Goal: Task Accomplishment & Management: Manage account settings

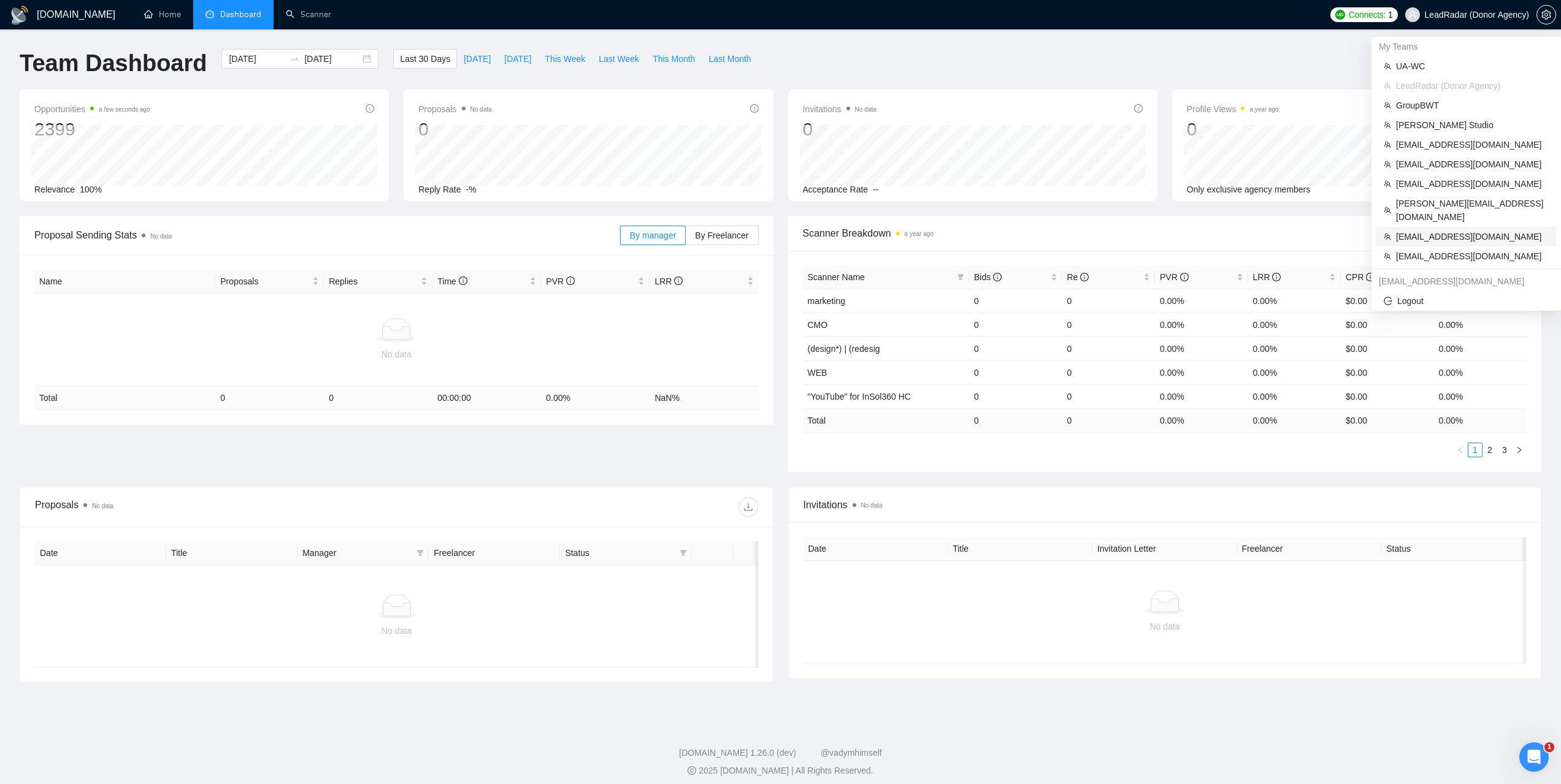
click at [1419, 230] on span "support@dynastytaxrelief.com" at bounding box center [1472, 236] width 153 height 13
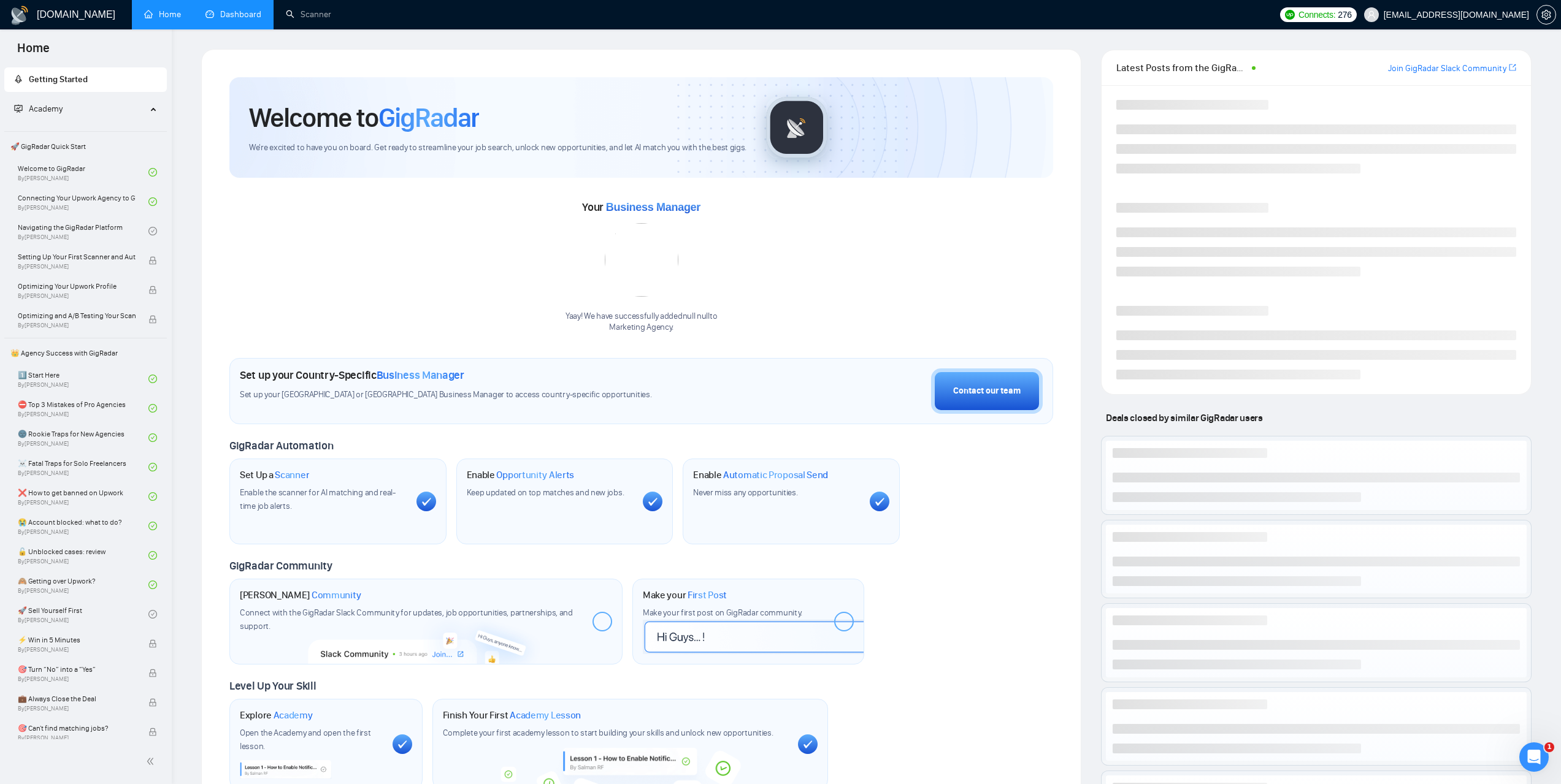
click at [242, 20] on link "Dashboard" at bounding box center [233, 15] width 56 height 11
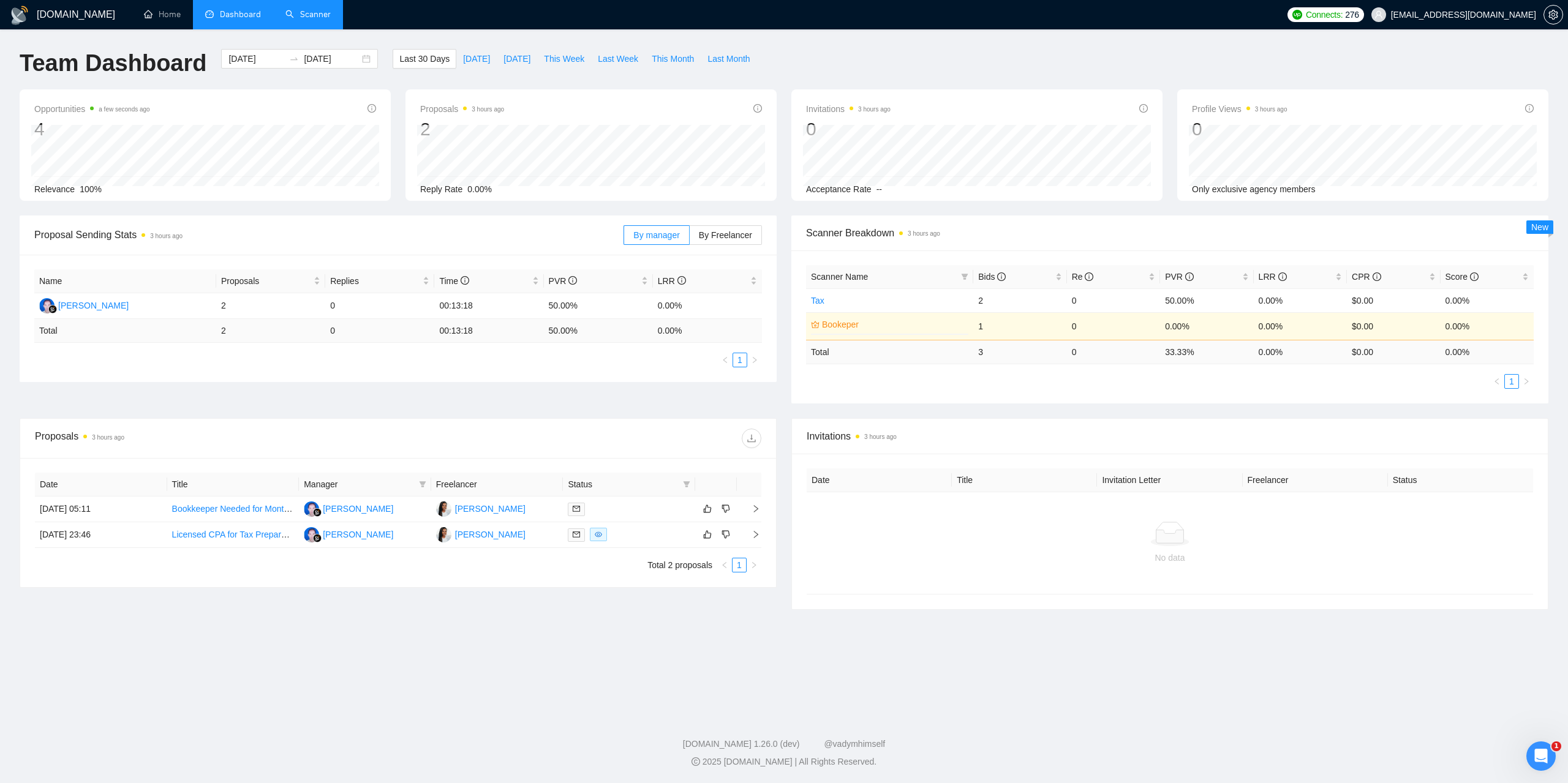
click at [324, 17] on link "Scanner" at bounding box center [308, 15] width 46 height 11
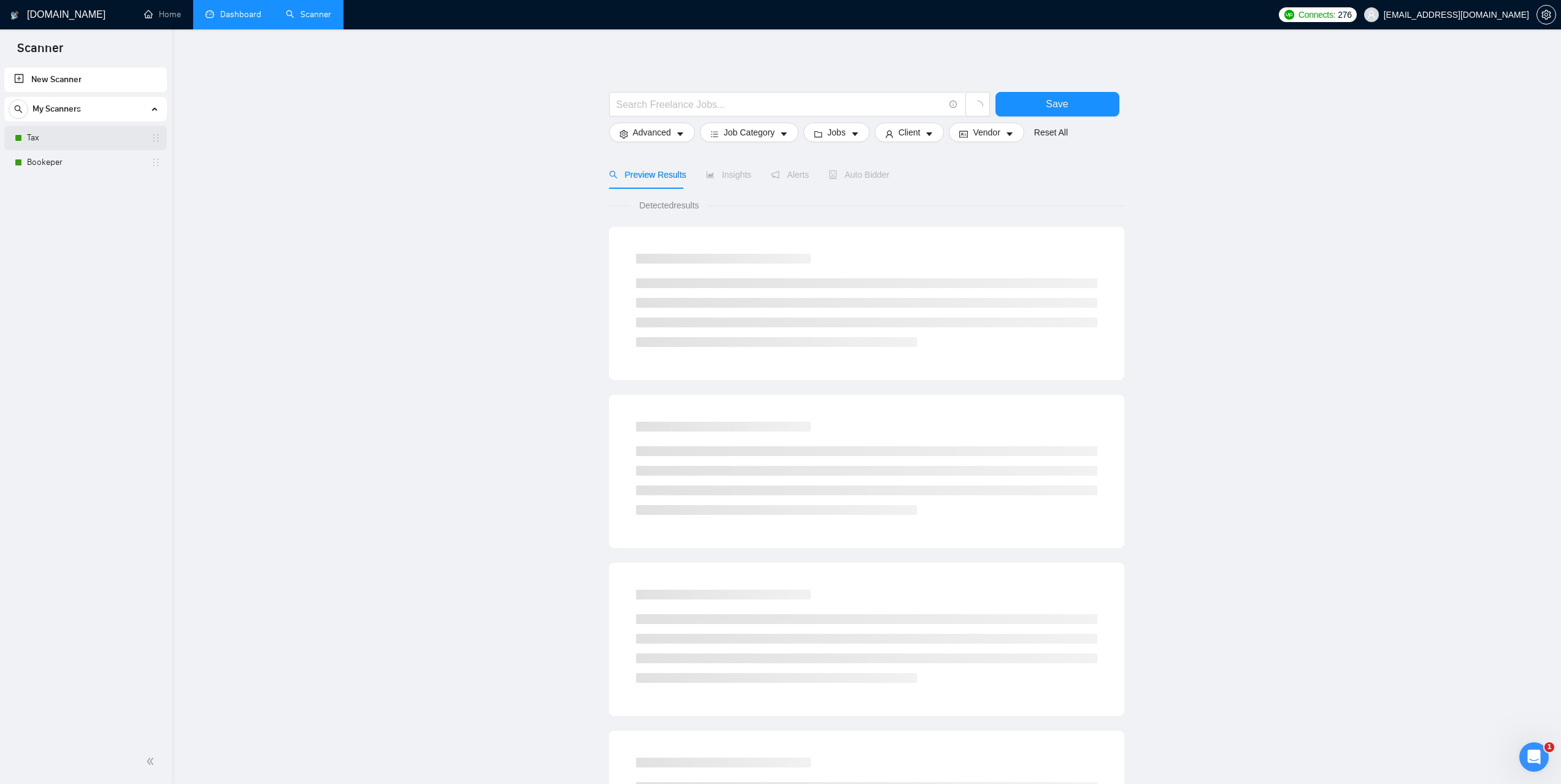
click at [50, 142] on link "Tax" at bounding box center [85, 138] width 117 height 24
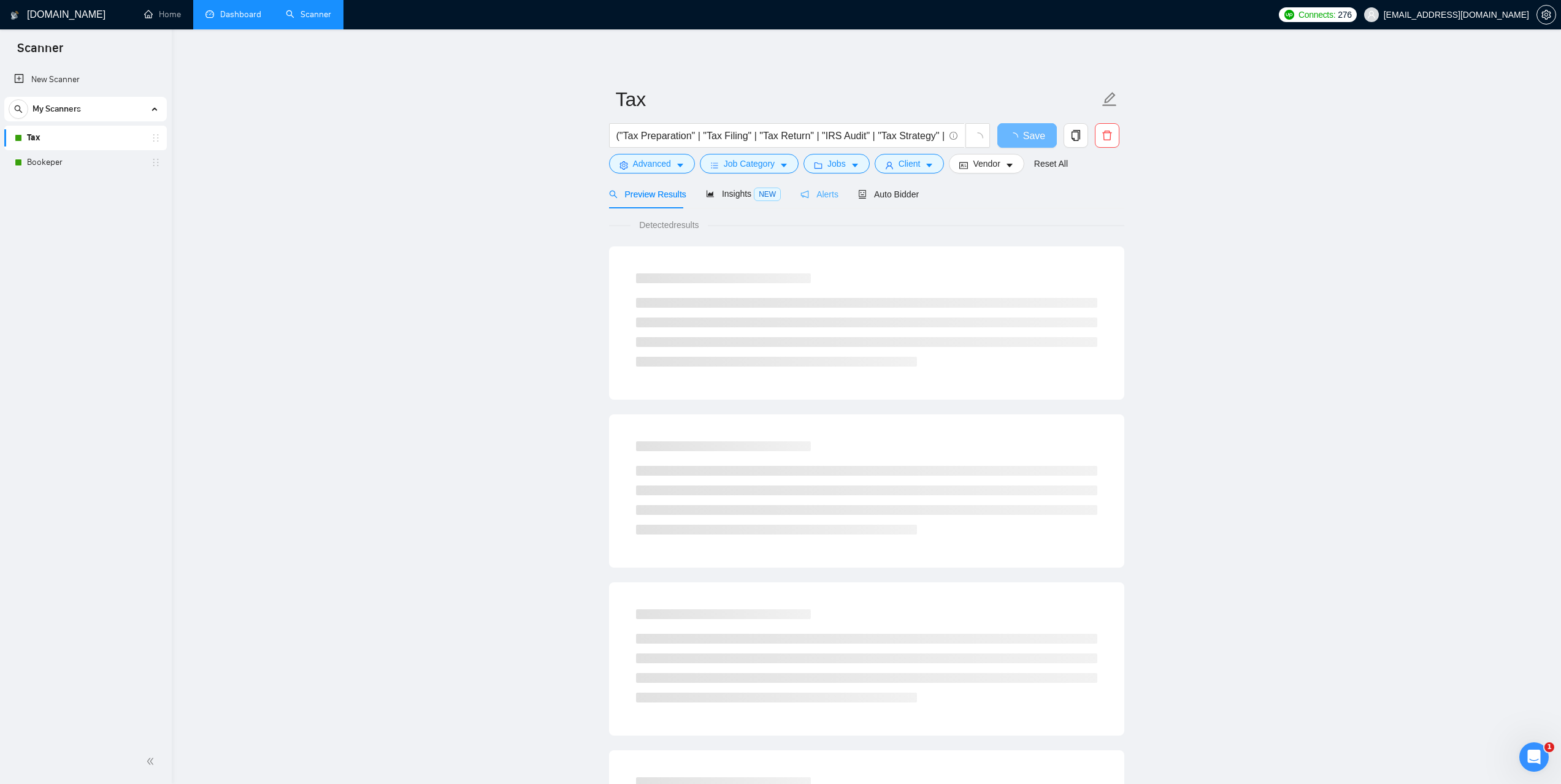
click at [814, 203] on div "Alerts" at bounding box center [819, 194] width 38 height 29
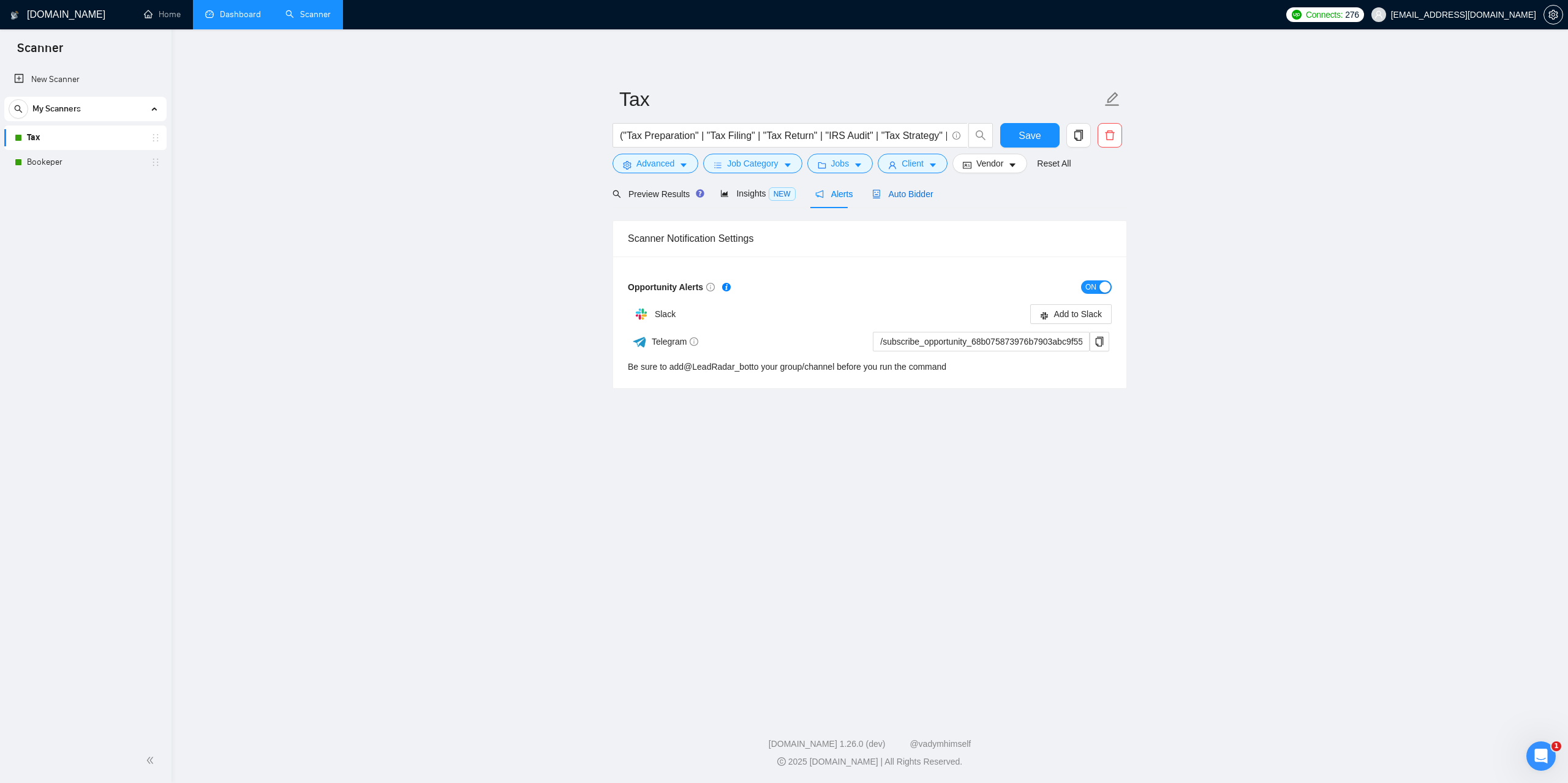
click at [894, 196] on span "Auto Bidder" at bounding box center [902, 194] width 61 height 10
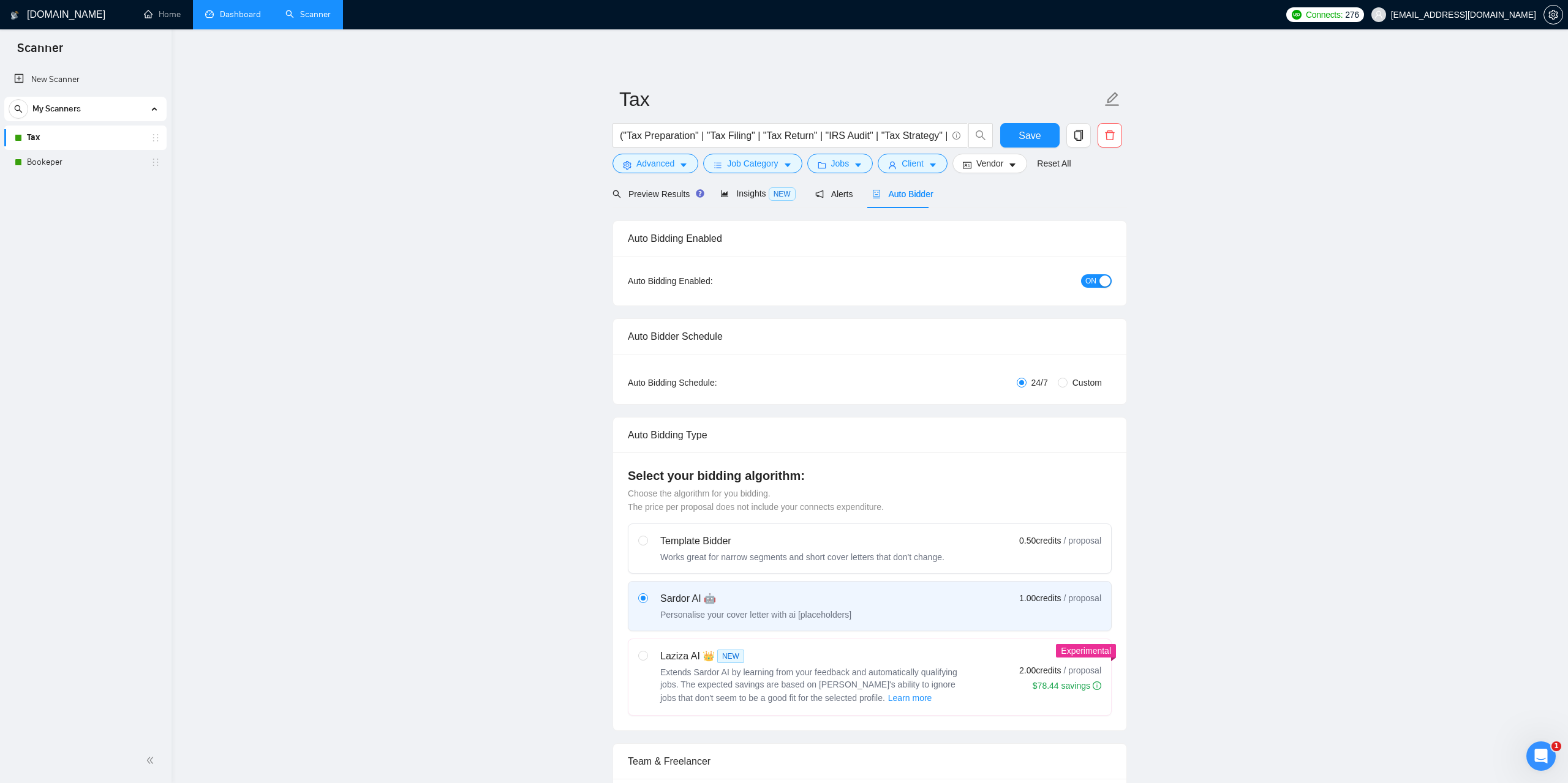
checkbox input "true"
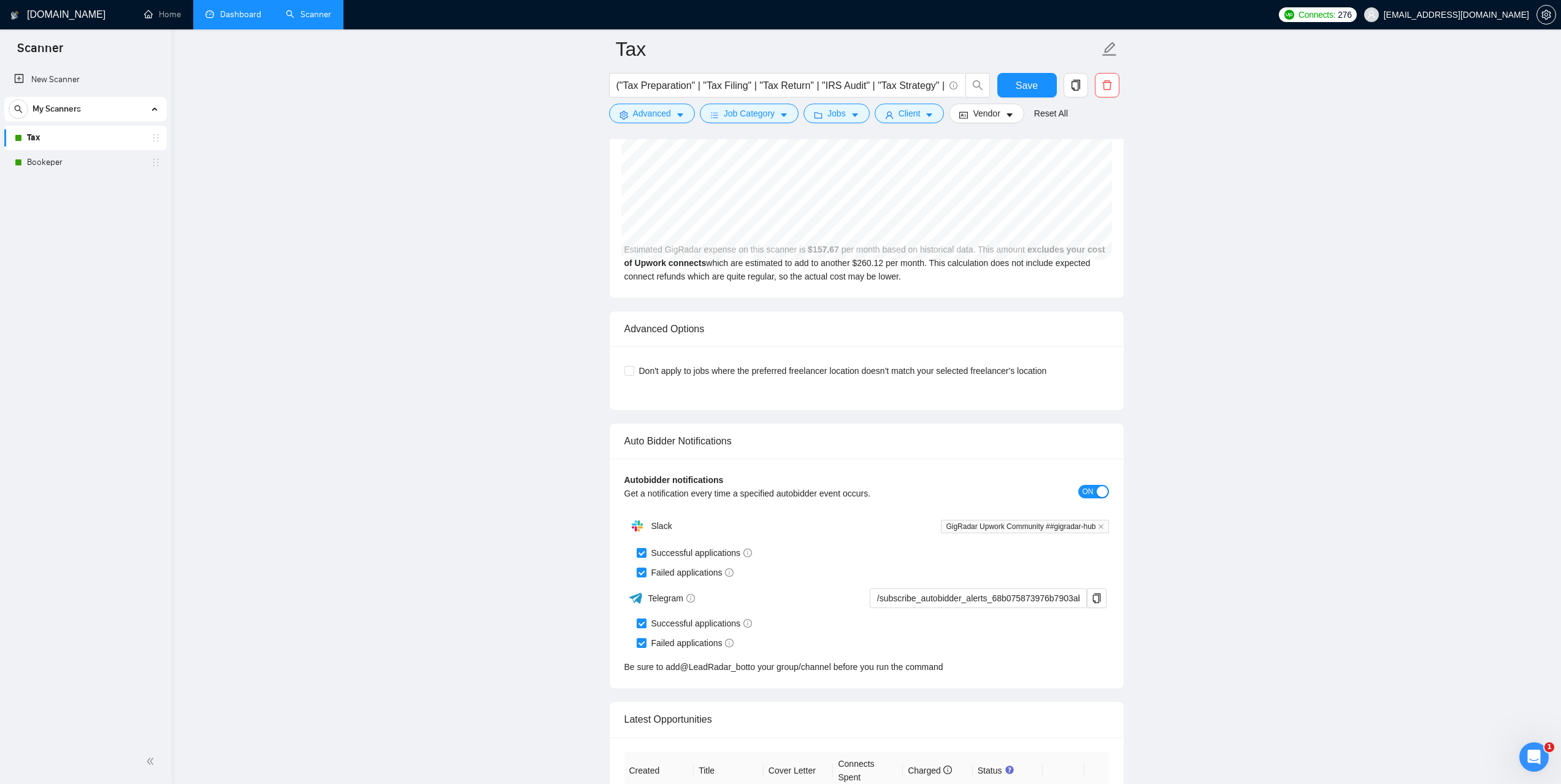
scroll to position [2636, 0]
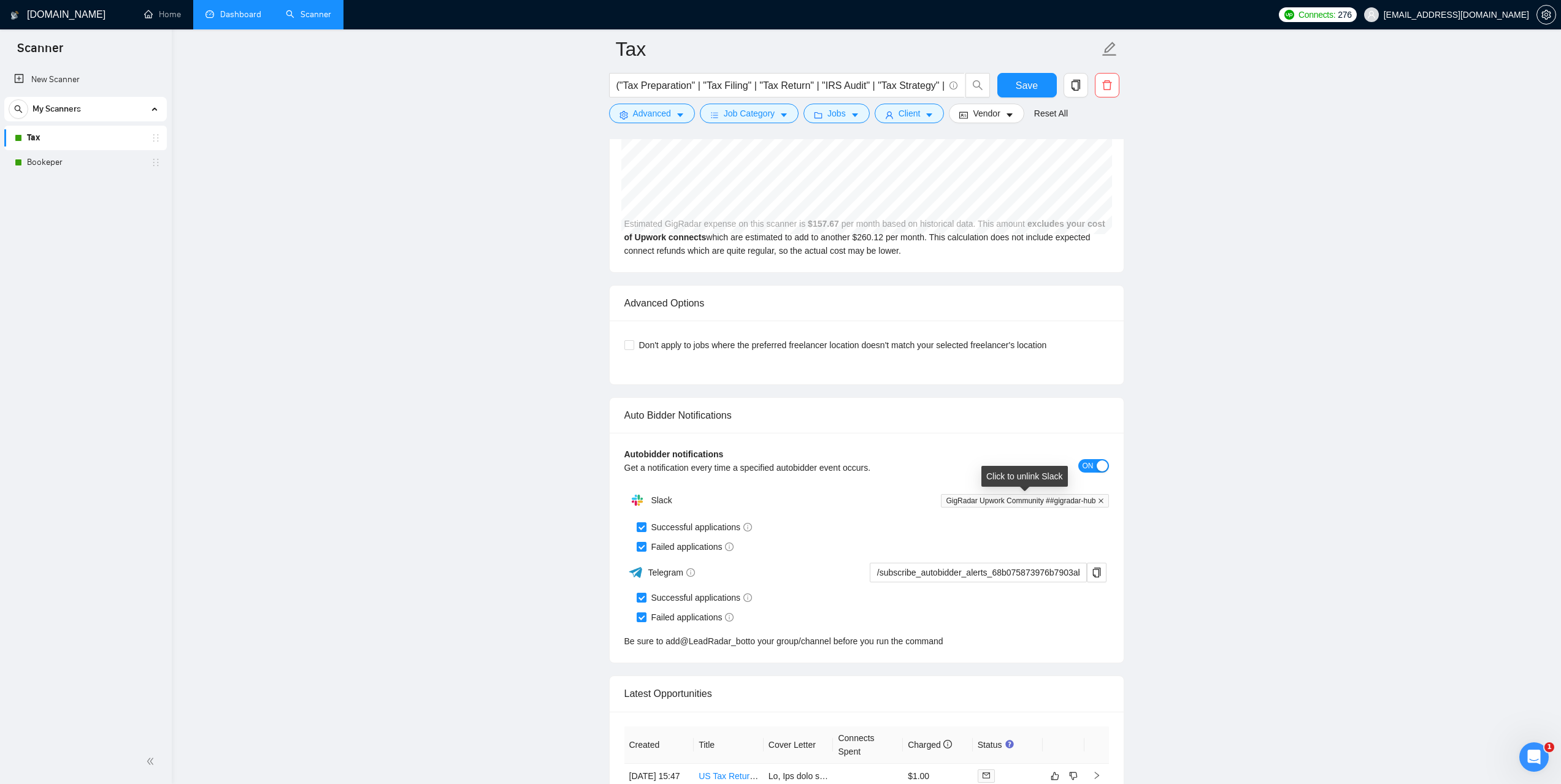
click at [1101, 501] on icon "close" at bounding box center [1101, 501] width 5 height 5
click at [1033, 87] on span "Save" at bounding box center [1026, 85] width 22 height 15
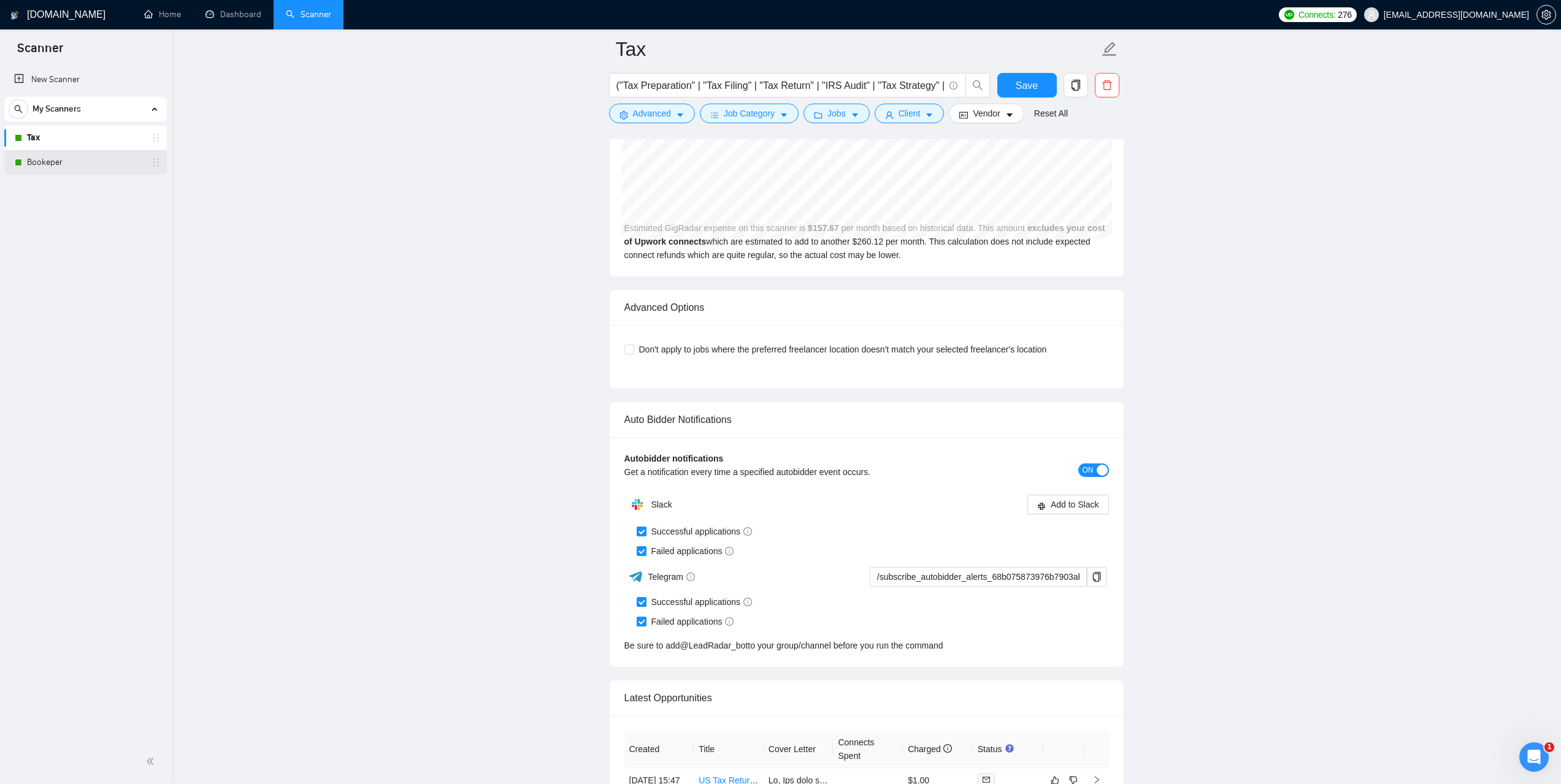
click at [36, 158] on link "Bookeper" at bounding box center [85, 162] width 117 height 24
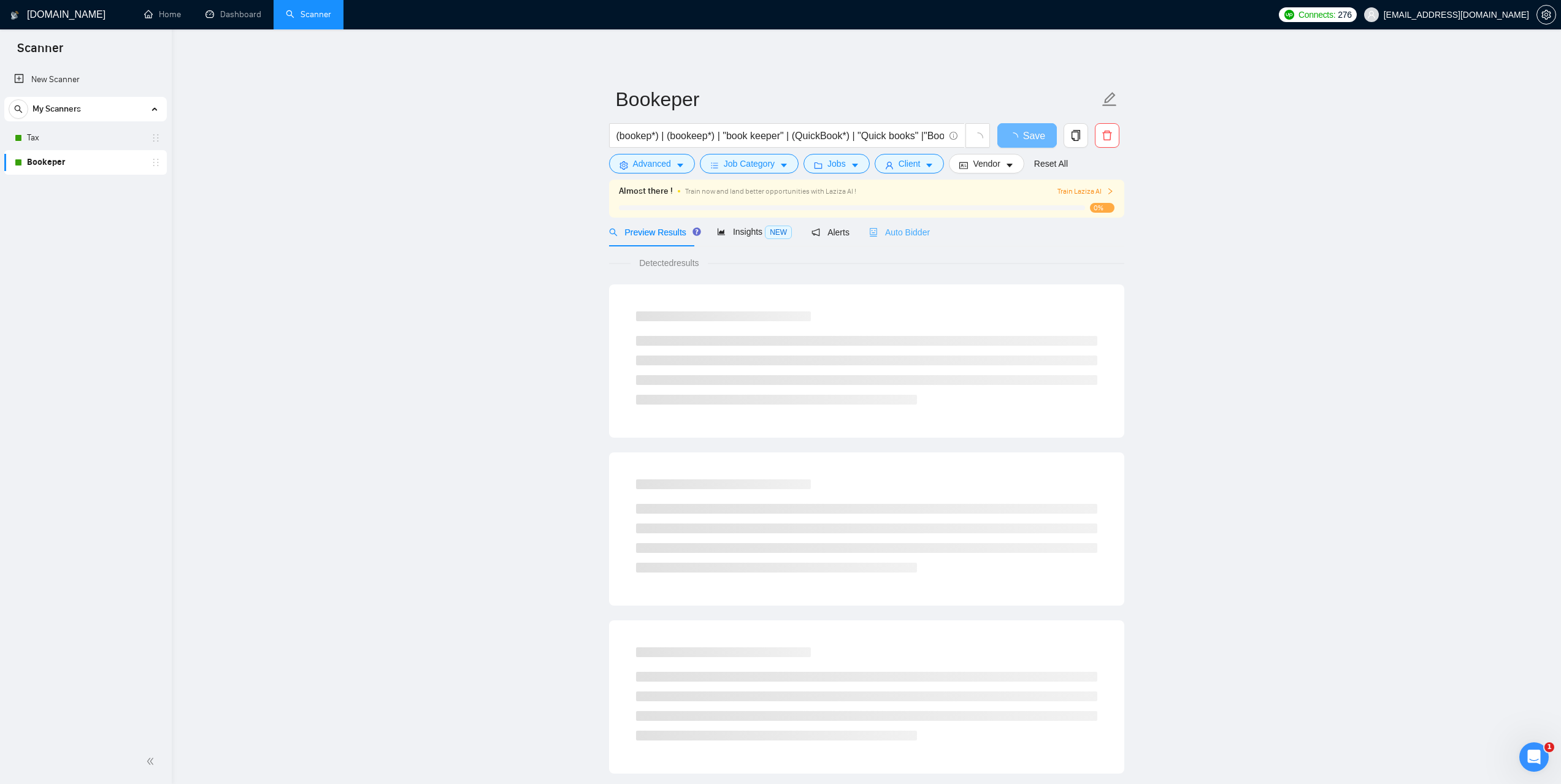
click at [916, 239] on div "Auto Bidder" at bounding box center [900, 232] width 61 height 29
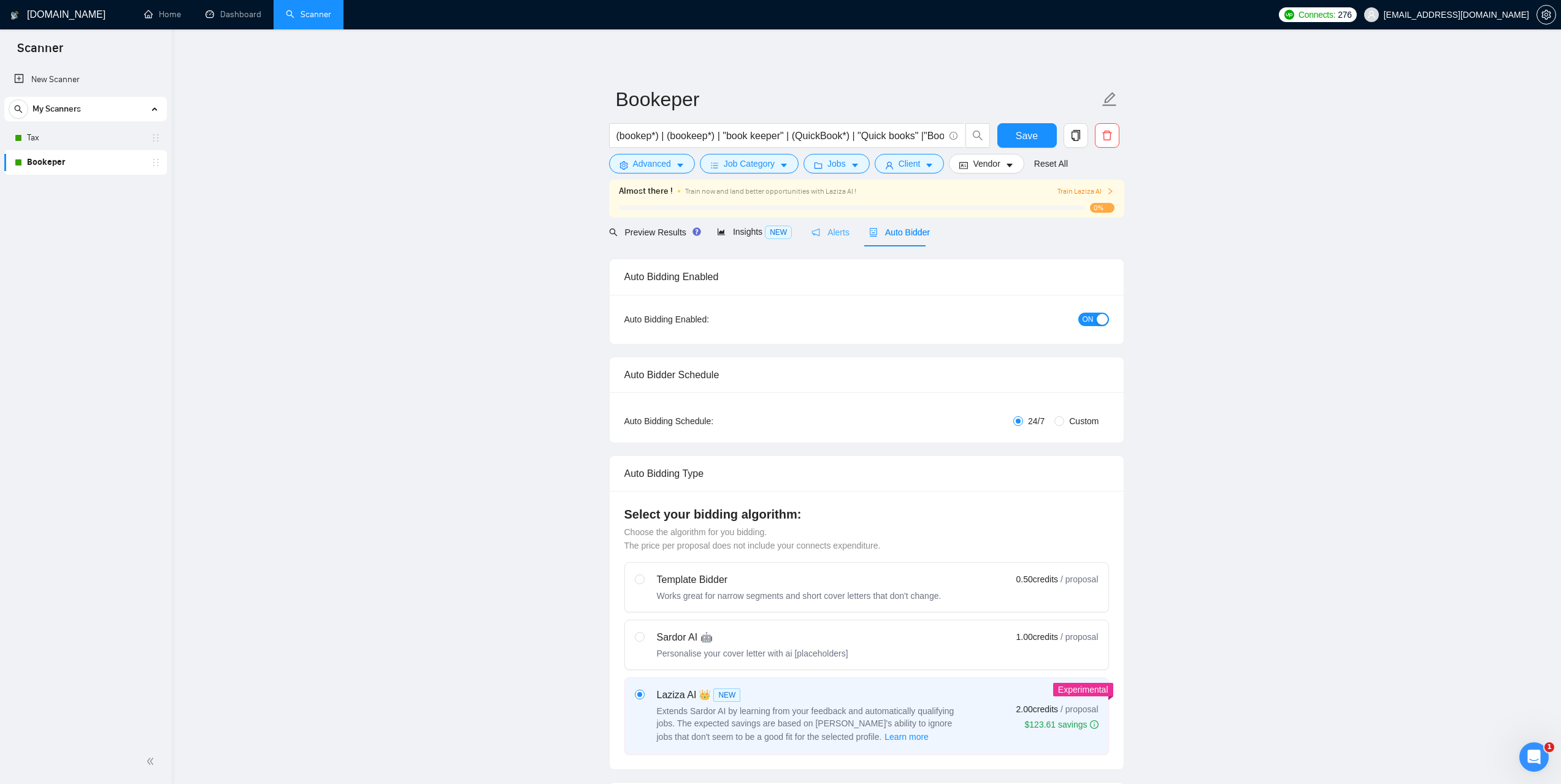
click at [820, 240] on div "Alerts" at bounding box center [830, 232] width 38 height 29
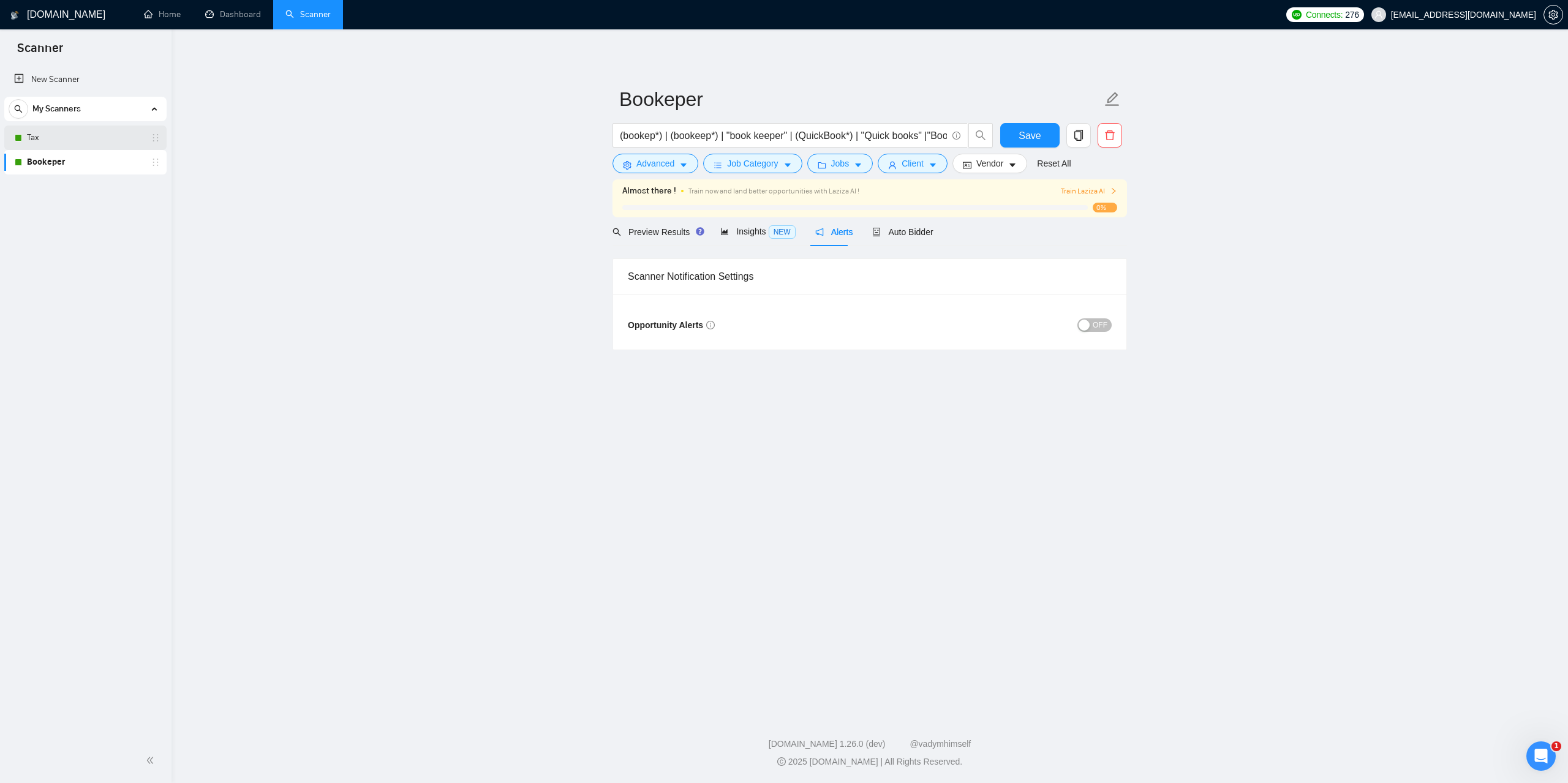
click at [42, 145] on link "Tax" at bounding box center [85, 138] width 116 height 24
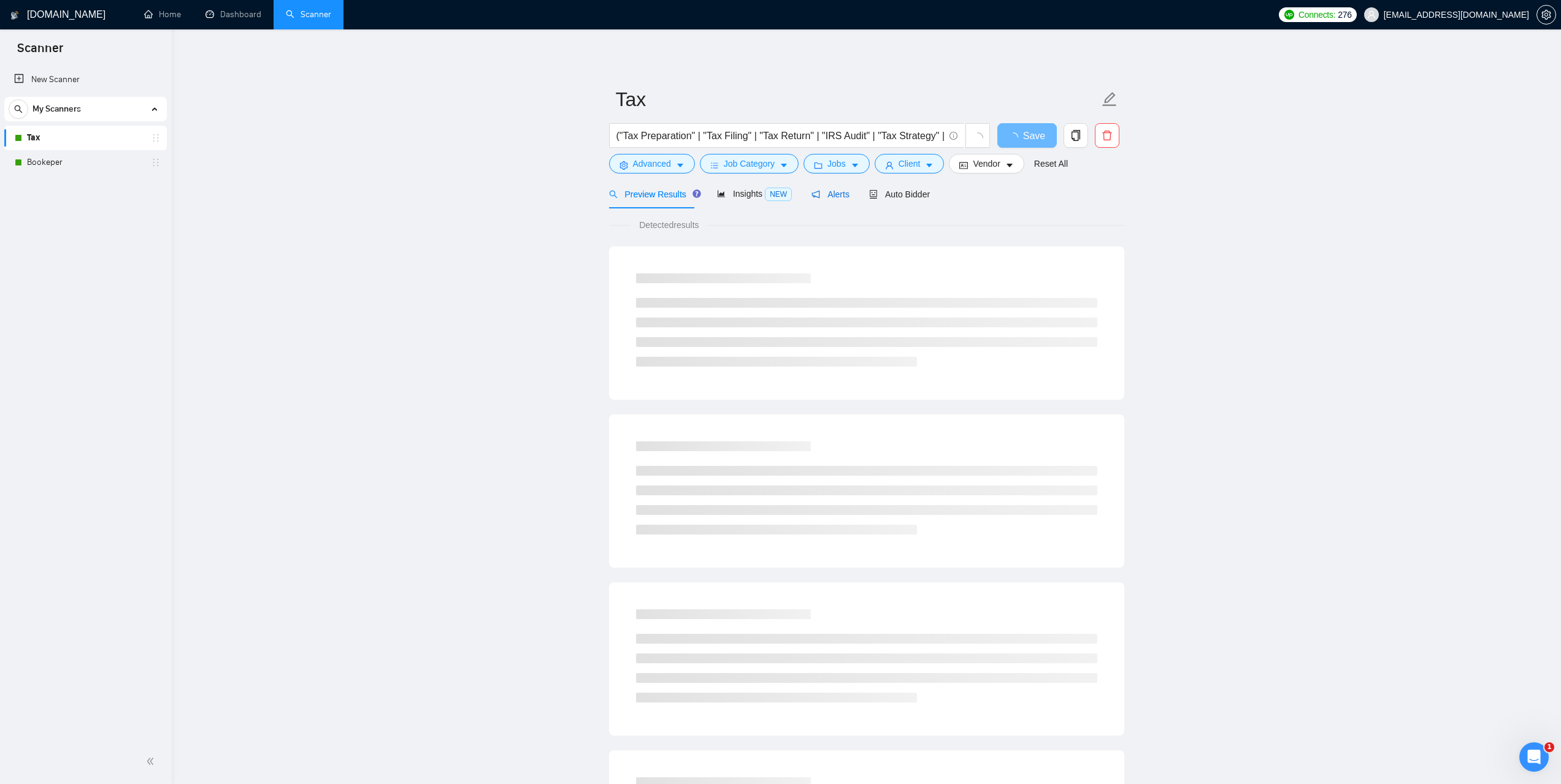
click at [818, 199] on span "Alerts" at bounding box center [830, 194] width 38 height 10
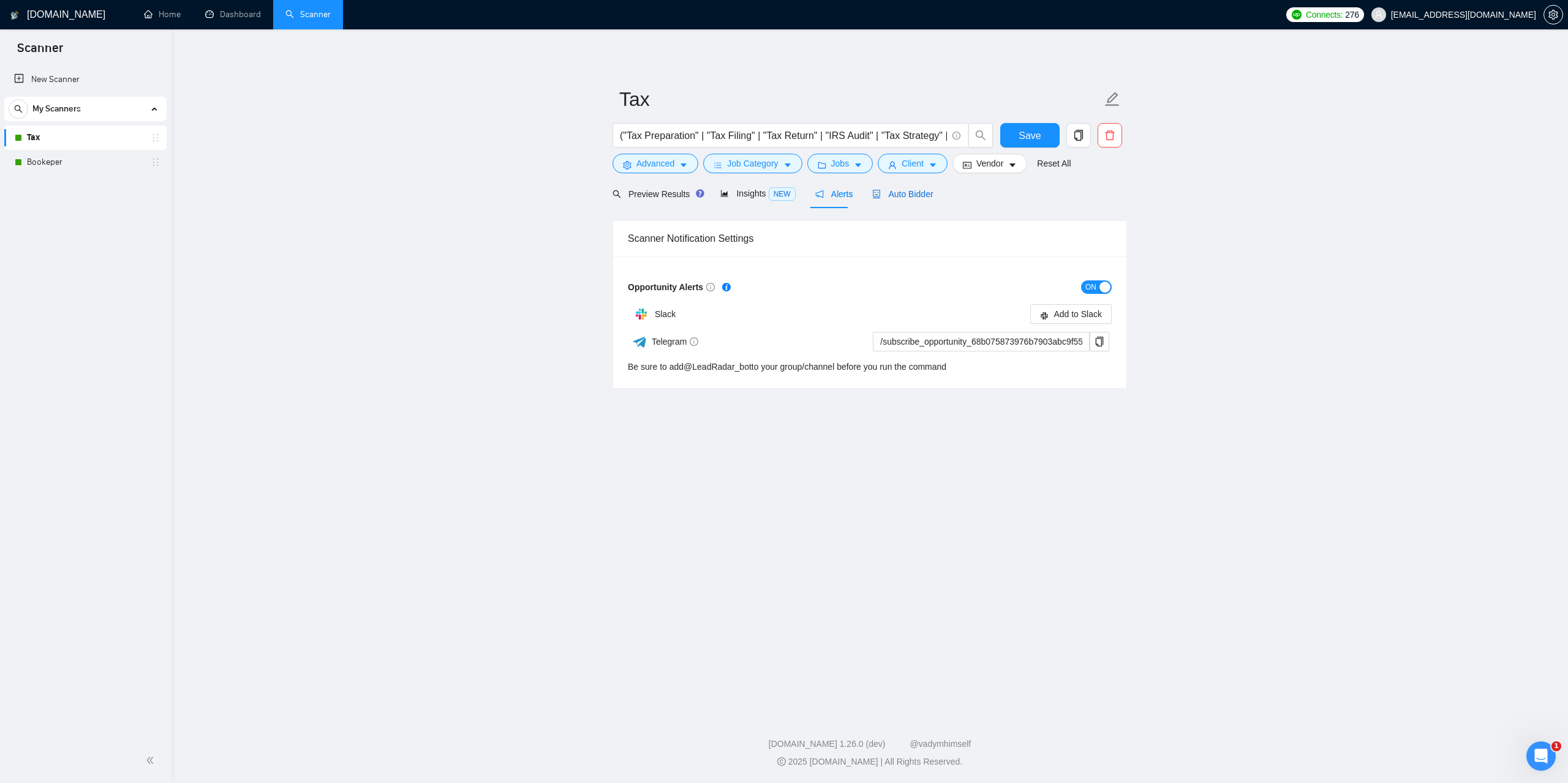
click at [904, 200] on div "Auto Bidder" at bounding box center [902, 194] width 61 height 13
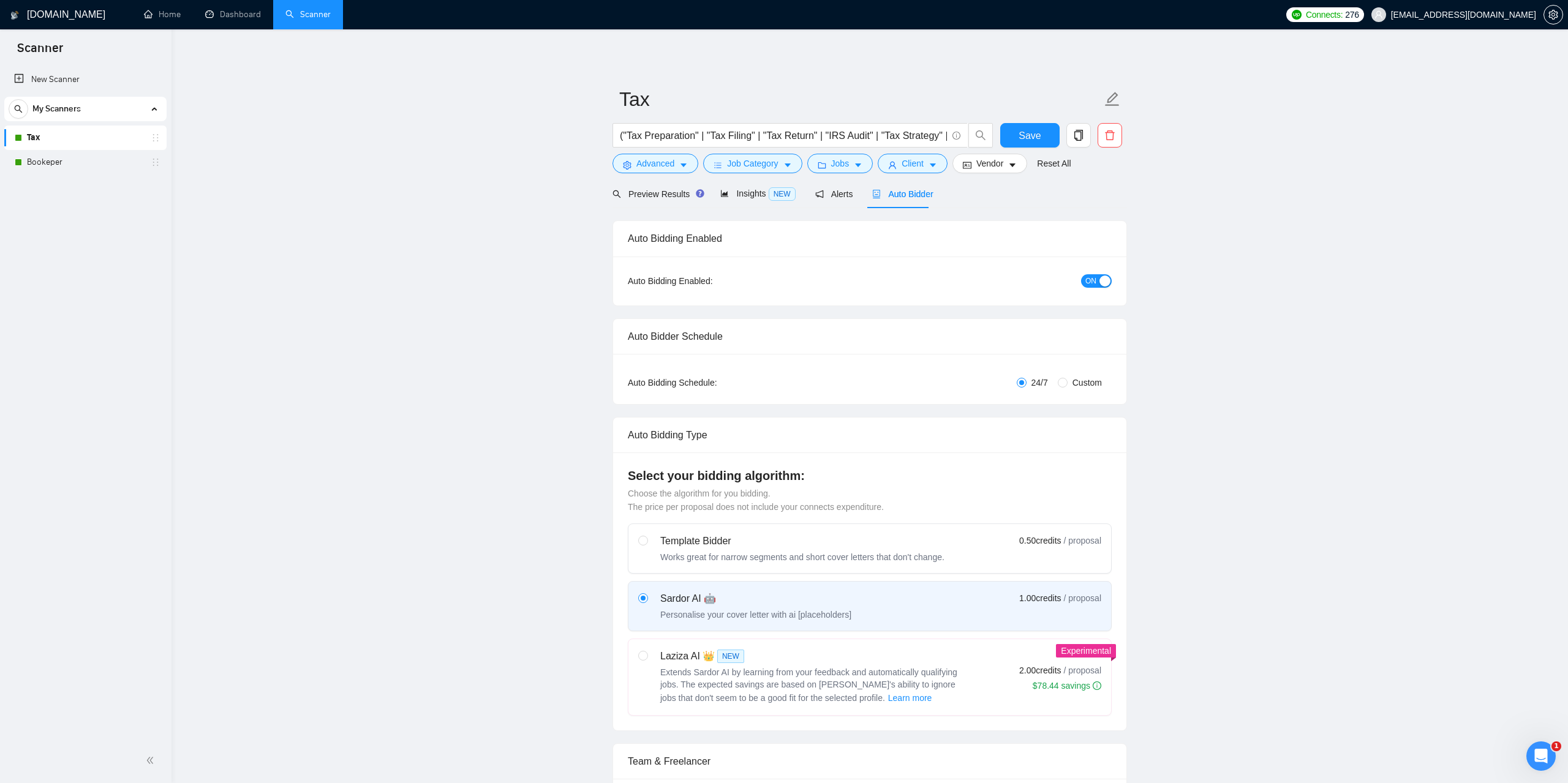
checkbox input "true"
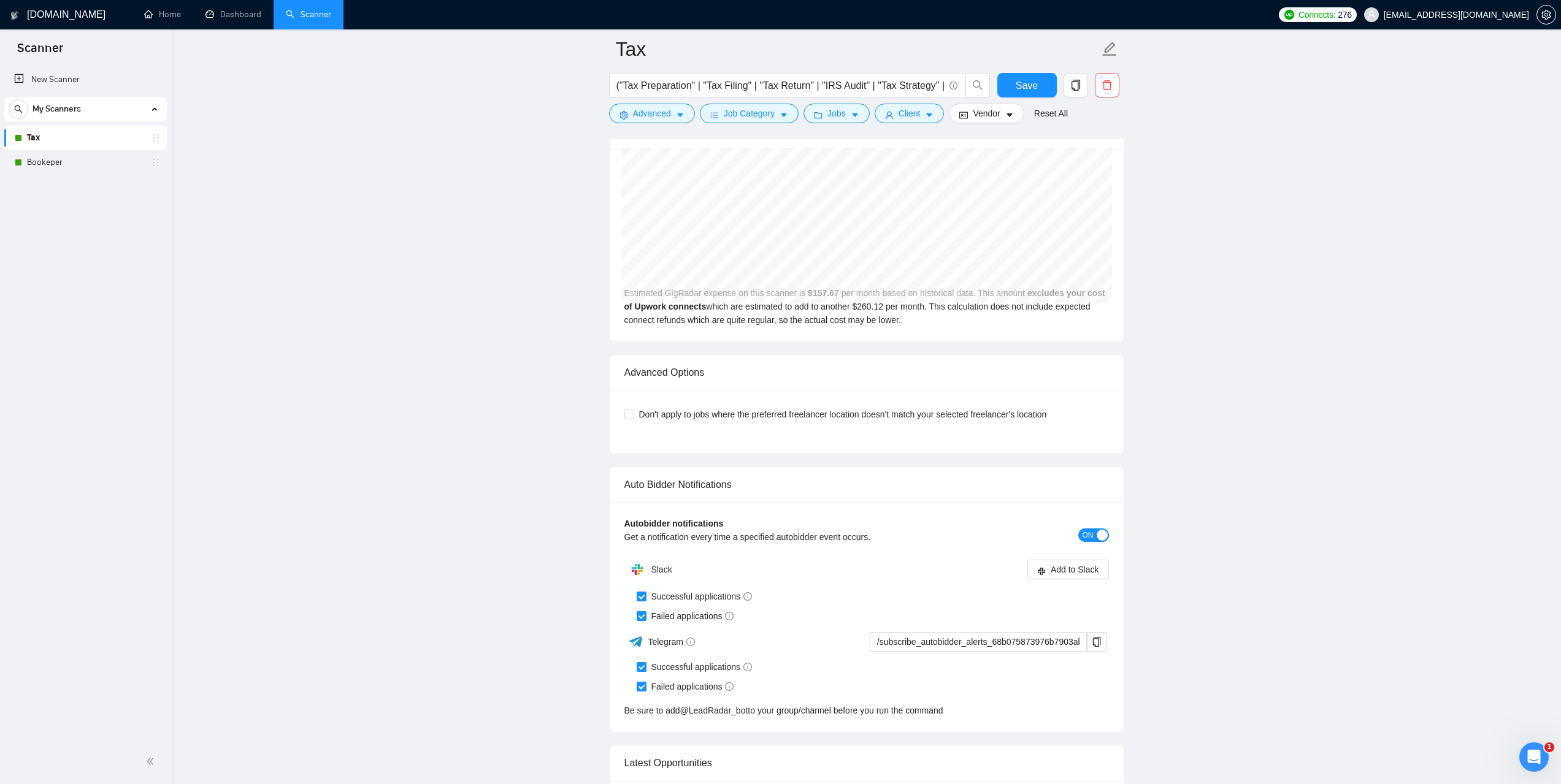
scroll to position [2574, 0]
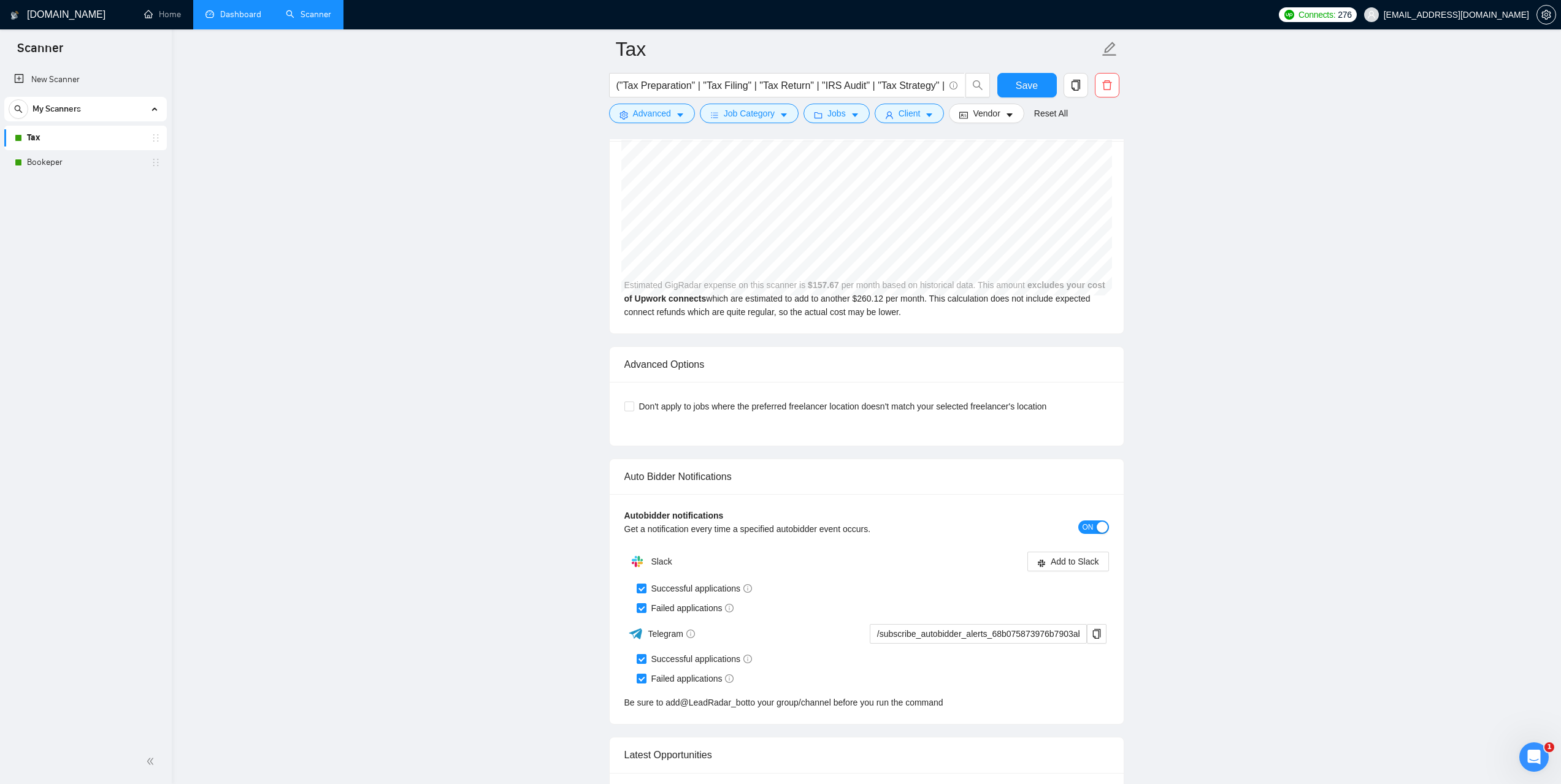
click at [225, 20] on link "Dashboard" at bounding box center [233, 15] width 56 height 11
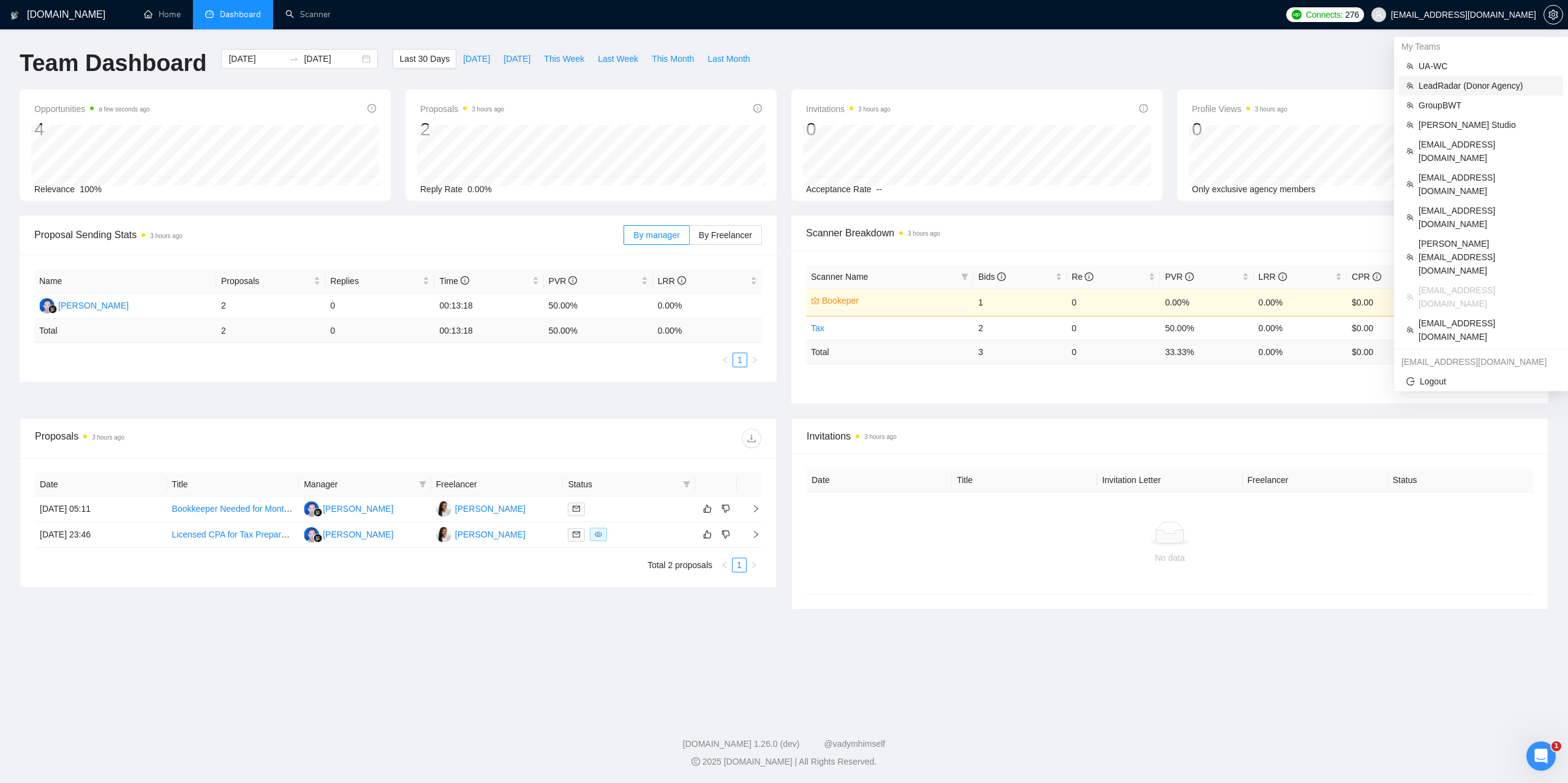
click at [1440, 79] on span "LeadRadar (Donor Agency)" at bounding box center [1487, 85] width 137 height 13
